Goal: Find specific page/section: Find specific page/section

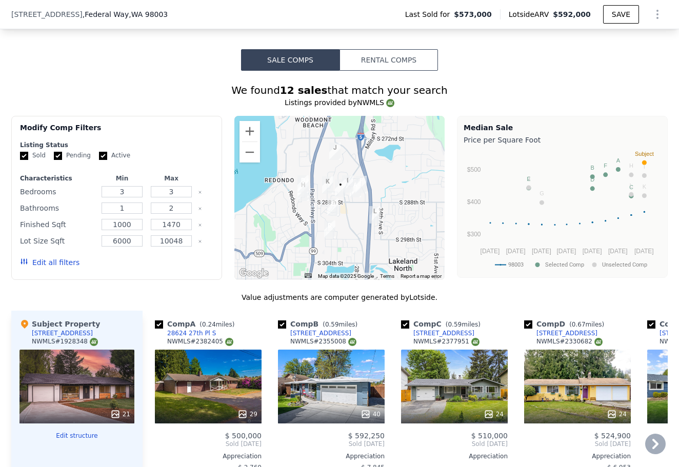
scroll to position [858, 0]
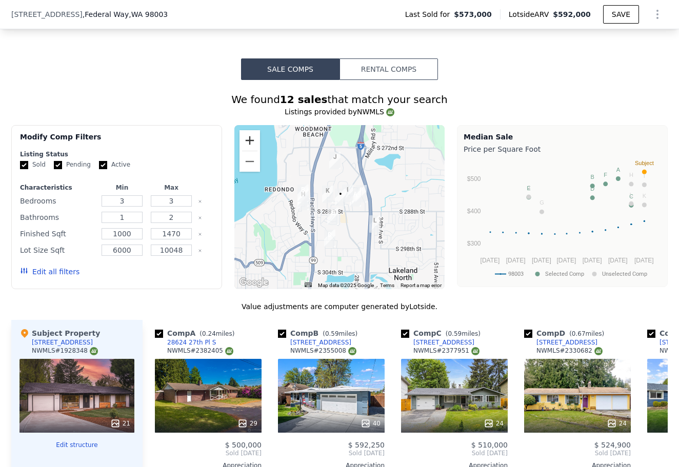
click at [250, 133] on button "Zoom in" at bounding box center [250, 140] width 21 height 21
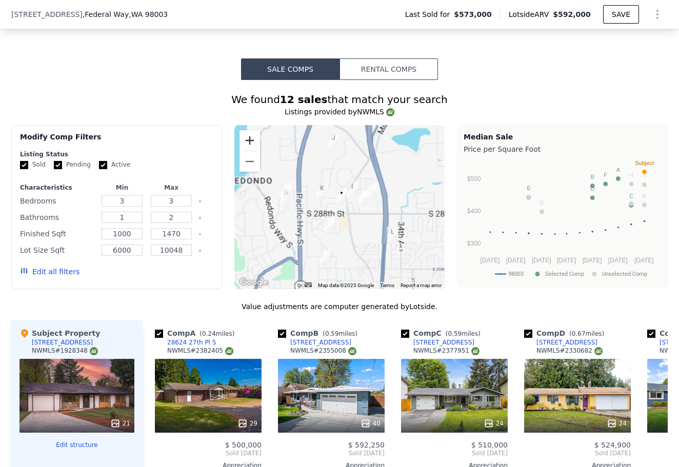
click at [250, 133] on button "Zoom in" at bounding box center [250, 140] width 21 height 21
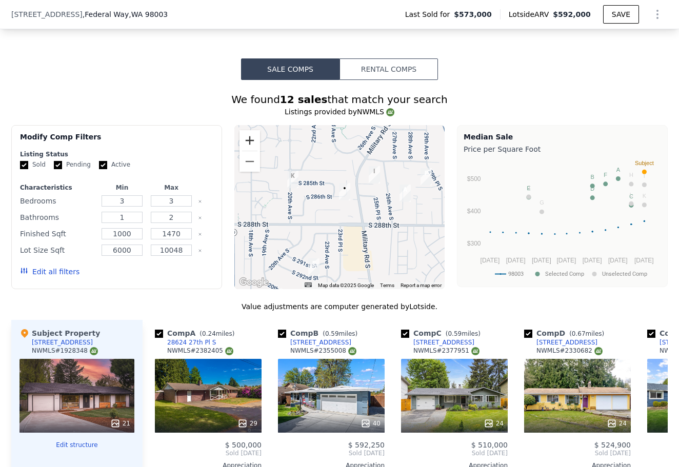
click at [250, 133] on button "Zoom in" at bounding box center [250, 140] width 21 height 21
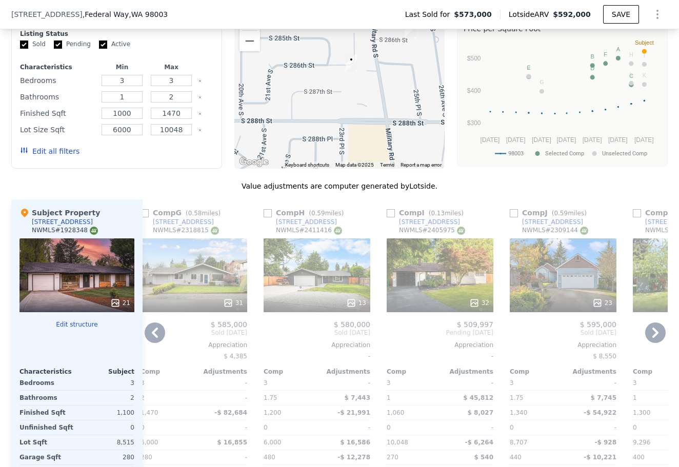
scroll to position [991, 0]
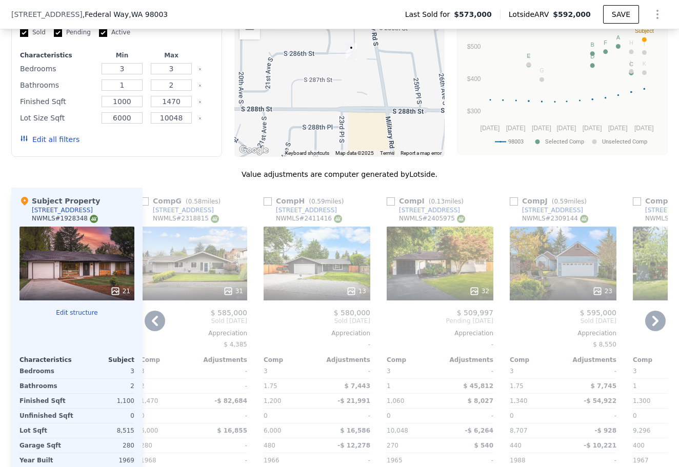
click at [433, 277] on div "32" at bounding box center [440, 264] width 107 height 74
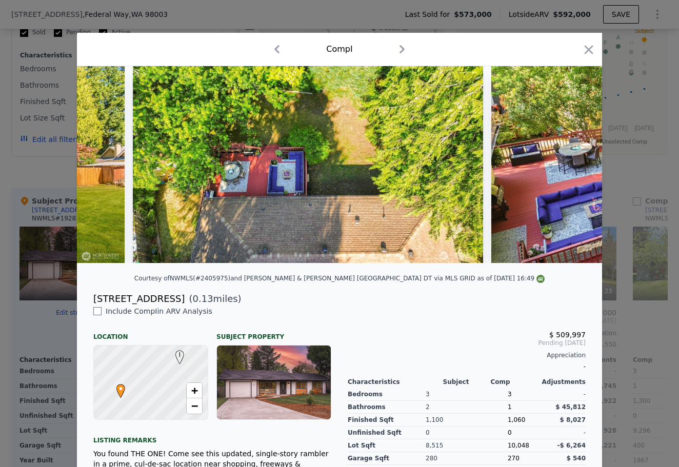
scroll to position [0, 7037]
click at [588, 47] on icon "button" at bounding box center [589, 50] width 14 height 14
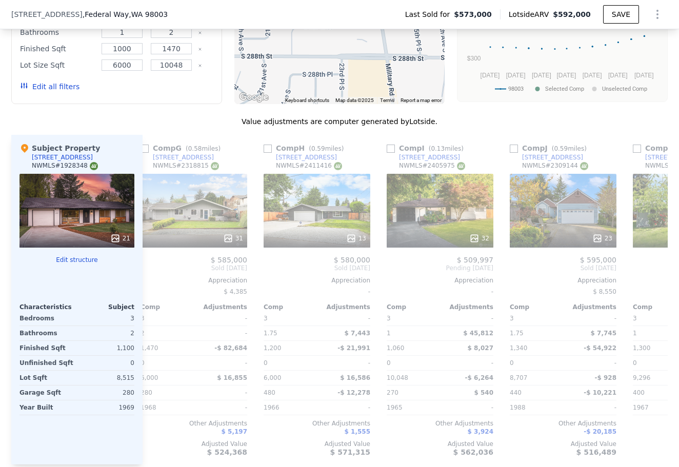
scroll to position [1063, 0]
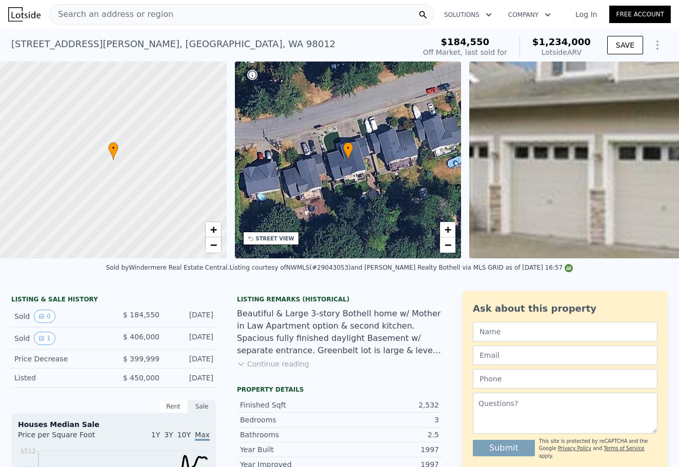
scroll to position [67, 0]
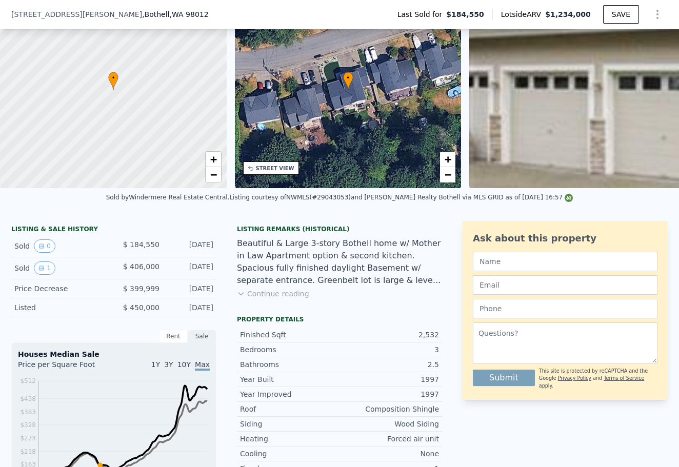
click at [293, 293] on button "Continue reading" at bounding box center [273, 294] width 72 height 10
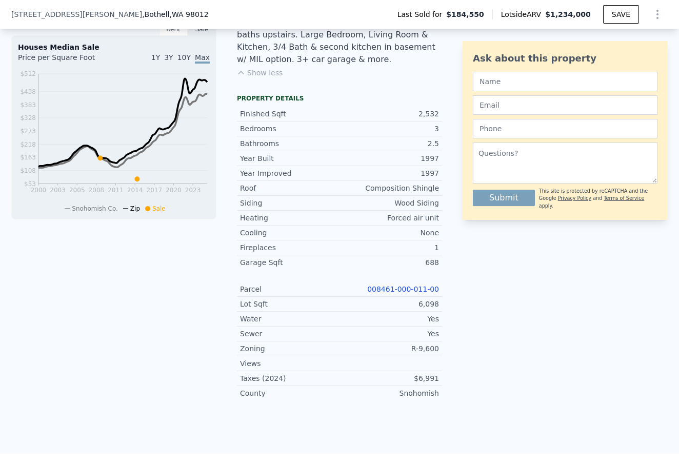
scroll to position [377, 0]
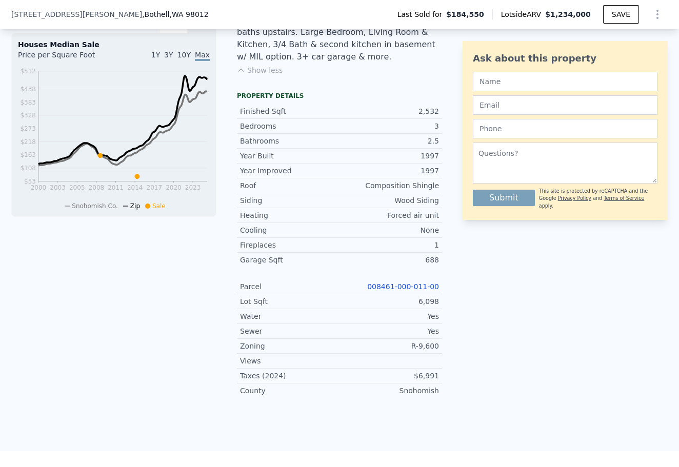
click at [397, 283] on link "008461-000-011-00" at bounding box center [403, 287] width 72 height 8
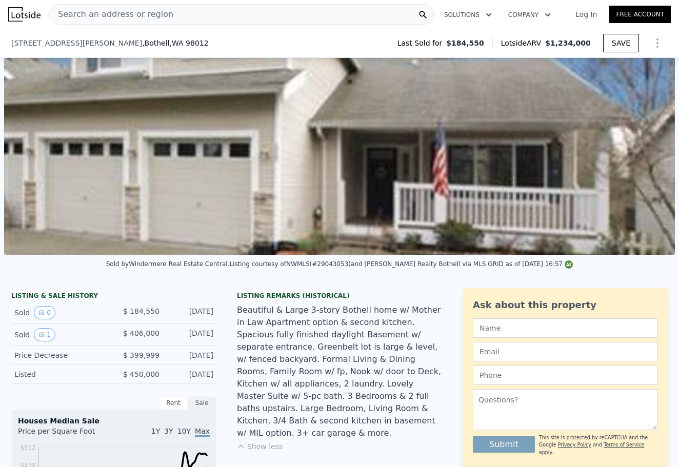
scroll to position [86, 0]
